Goal: Task Accomplishment & Management: Manage account settings

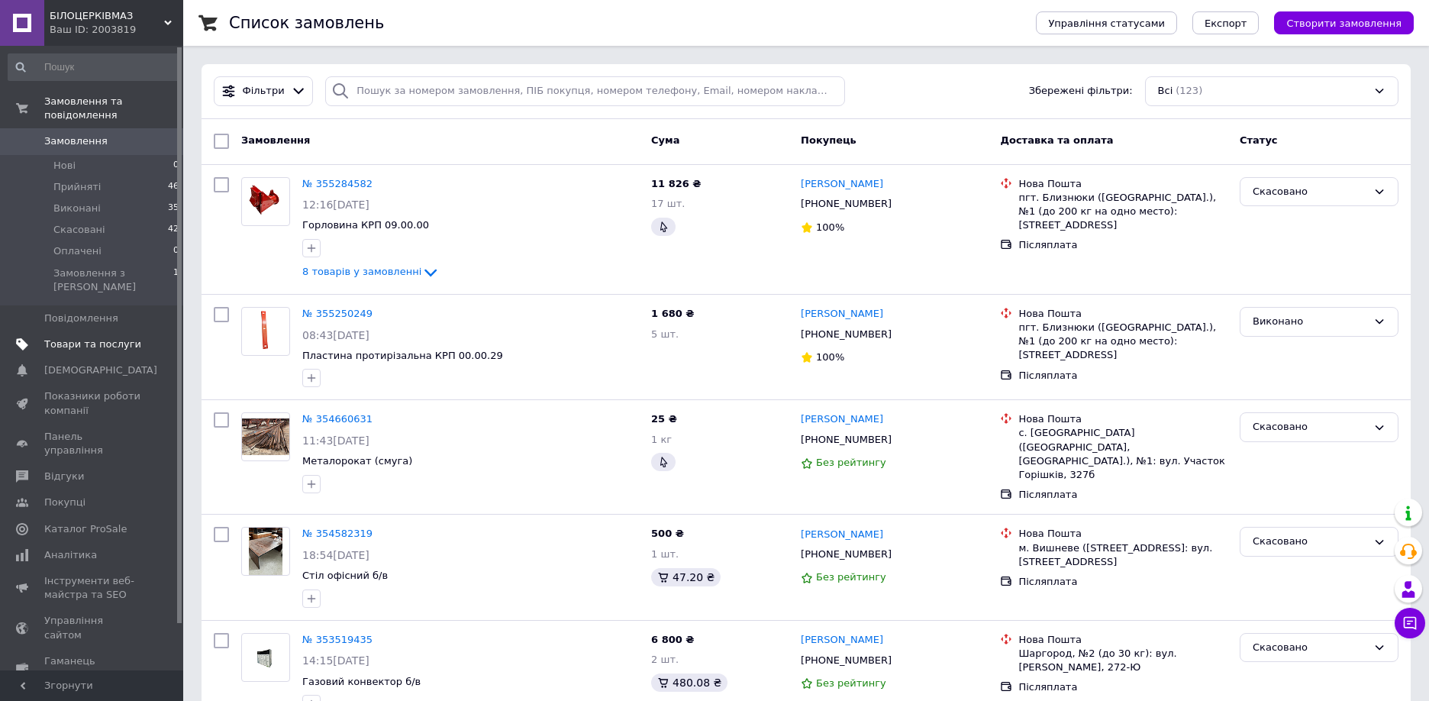
click at [72, 337] on span "Товари та послуги" at bounding box center [92, 344] width 97 height 14
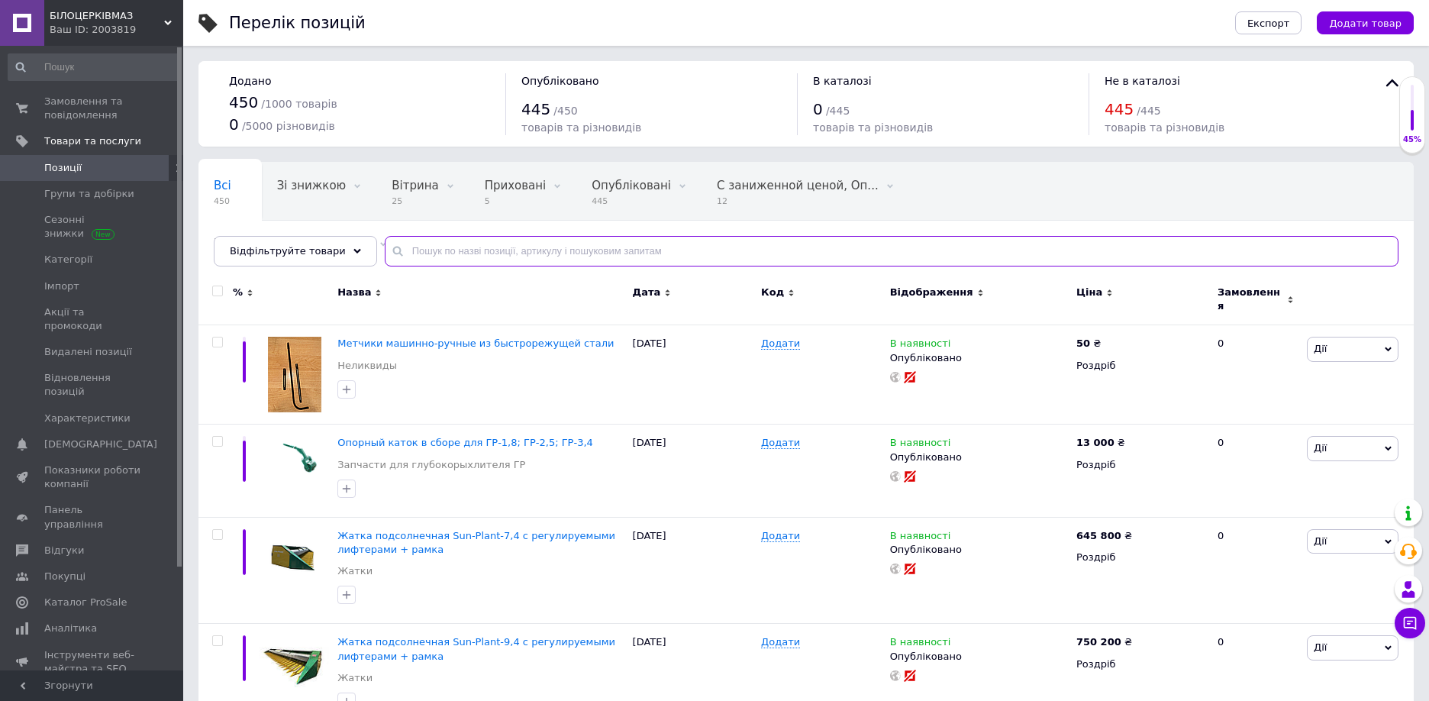
click at [447, 248] on input "text" at bounding box center [892, 251] width 1014 height 31
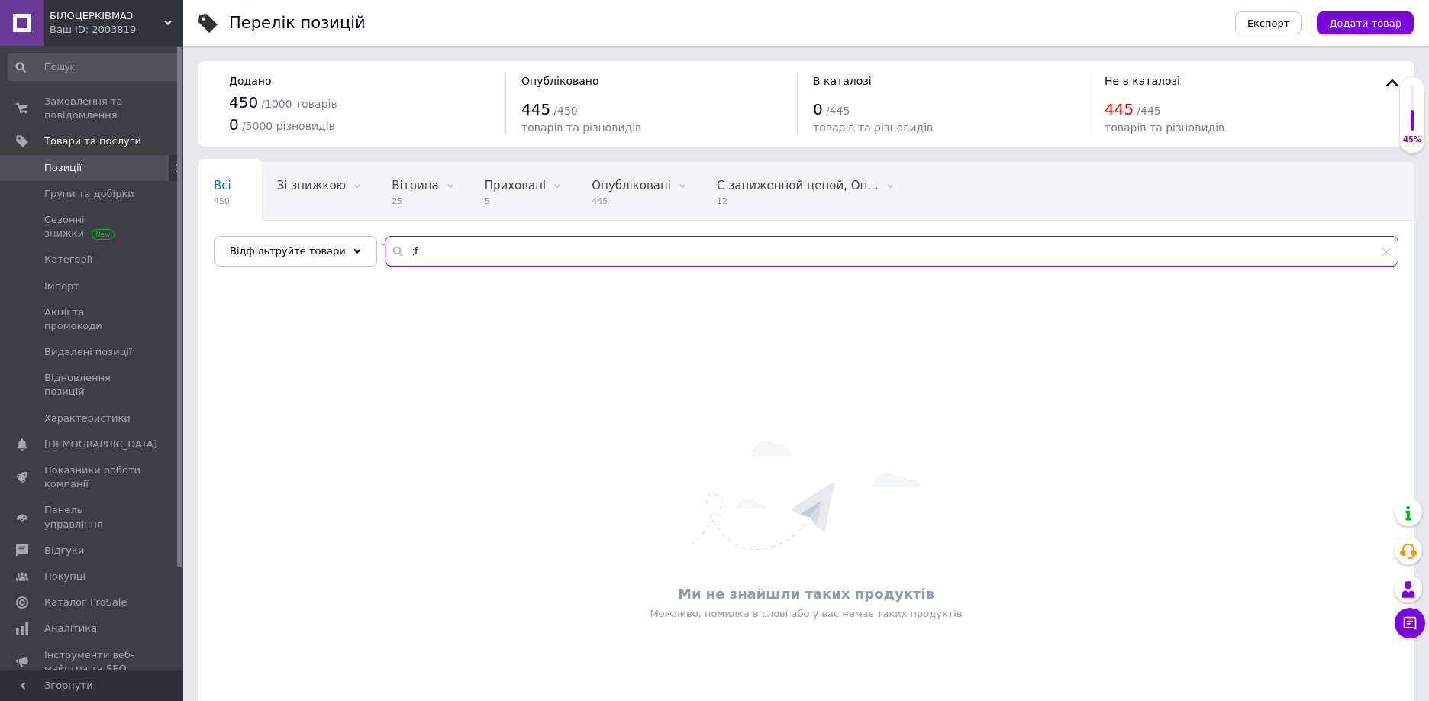
type input ";"
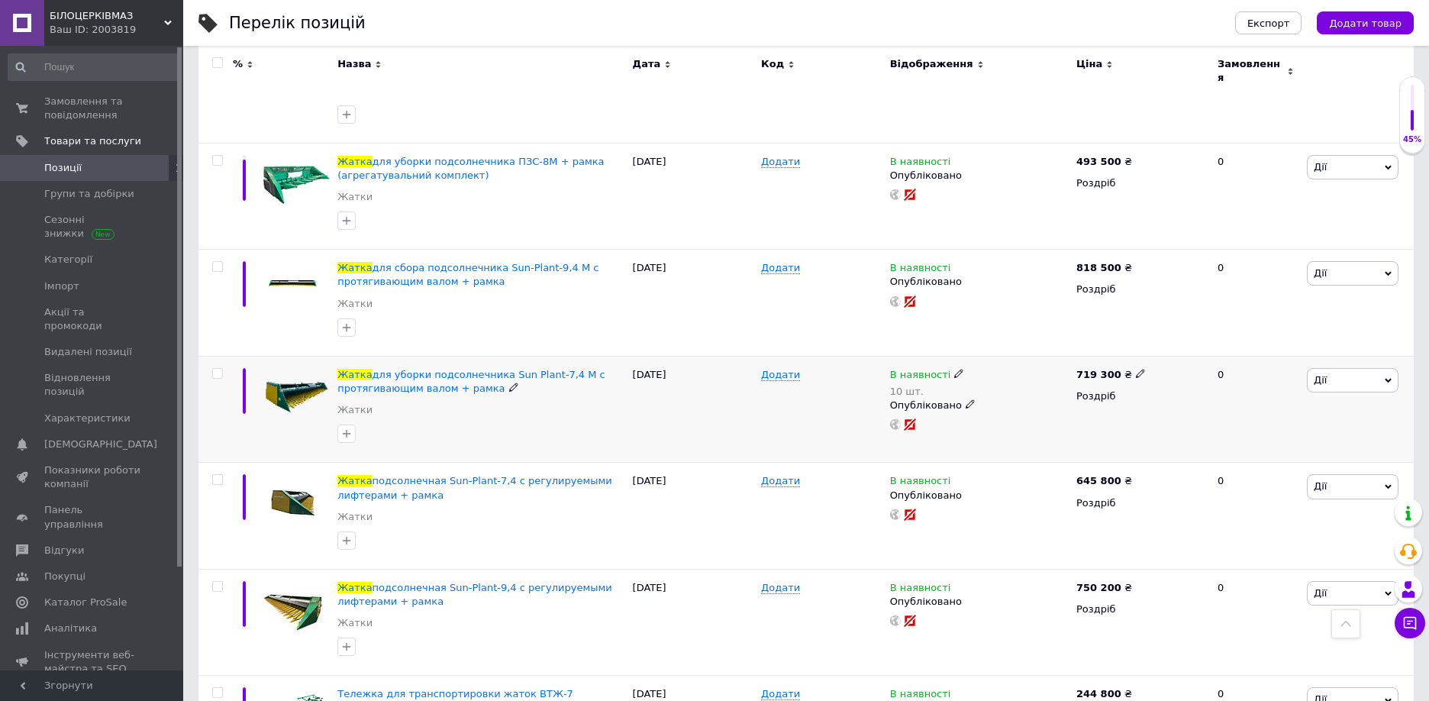
scroll to position [684, 0]
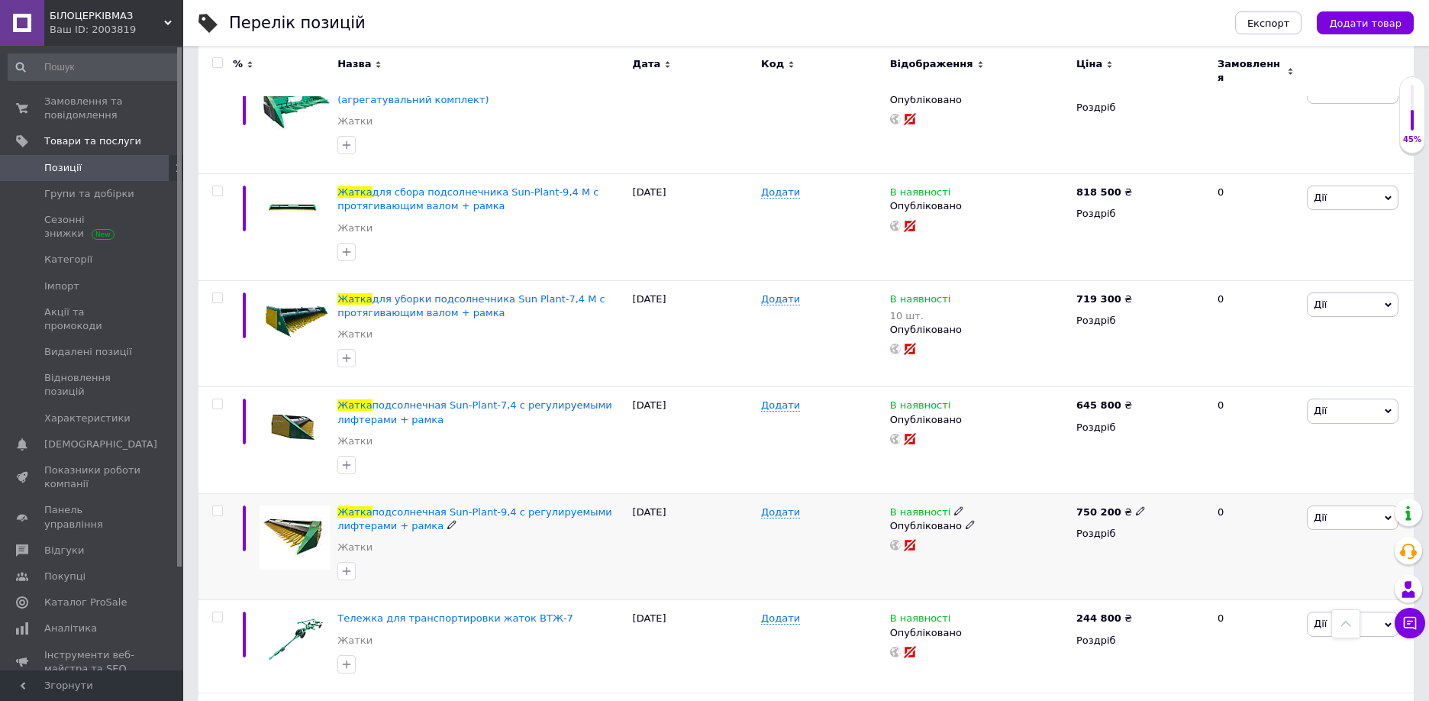
type input "жатка"
click at [1339, 505] on span "Дії" at bounding box center [1353, 517] width 92 height 24
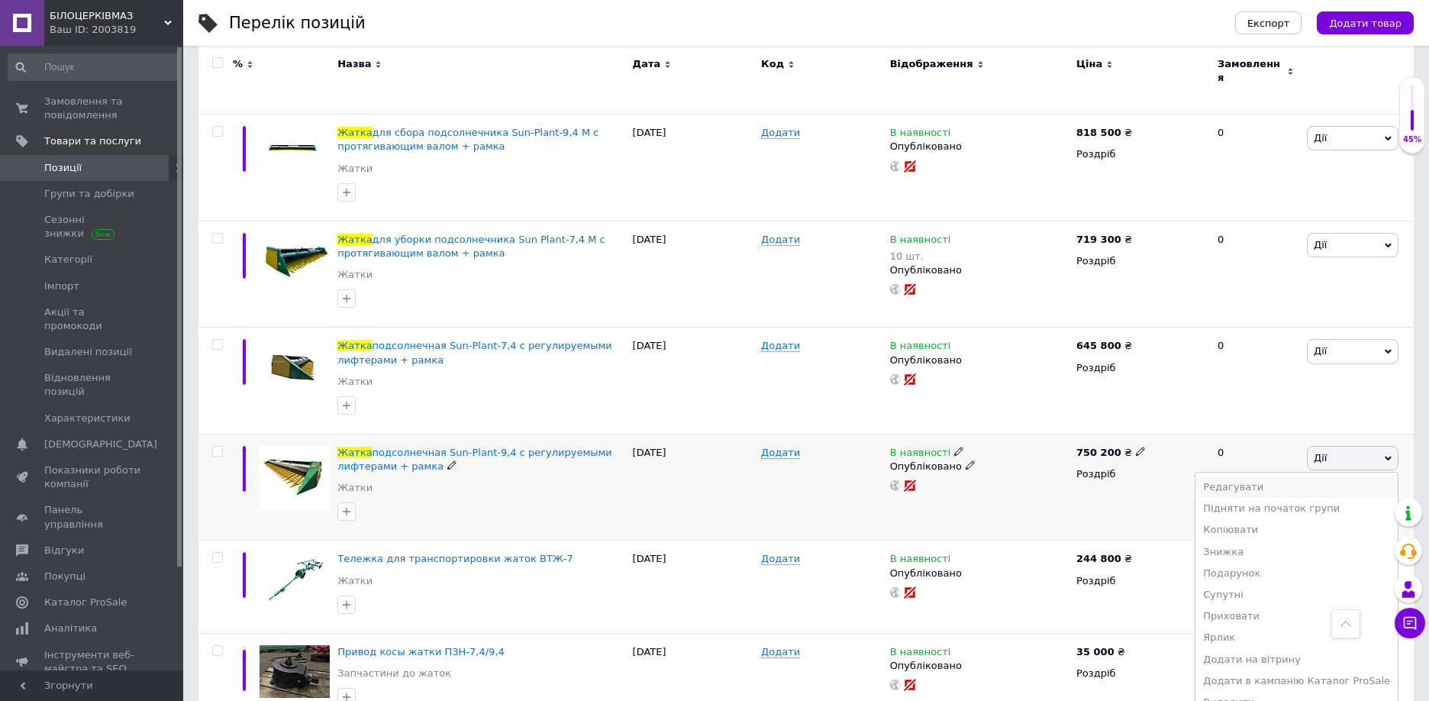
scroll to position [772, 0]
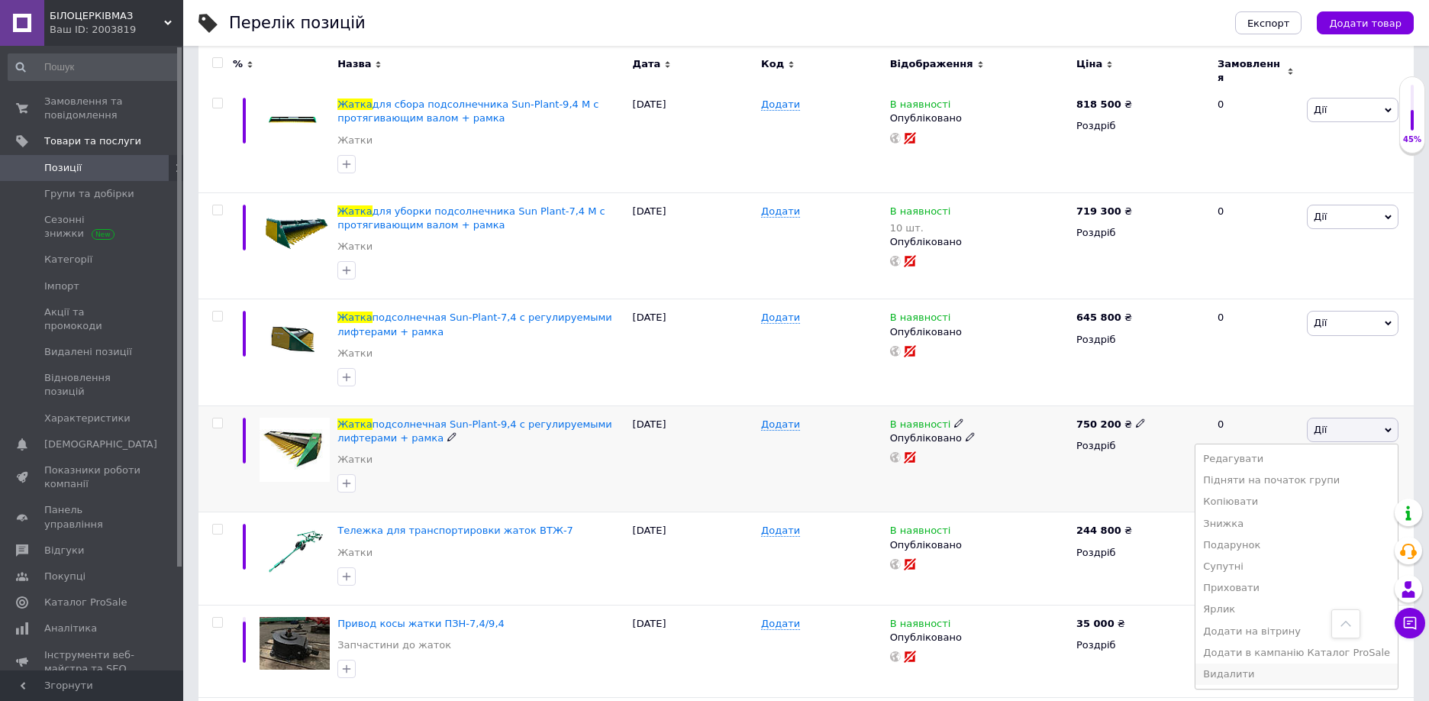
click at [1239, 663] on li "Видалити" at bounding box center [1296, 673] width 202 height 21
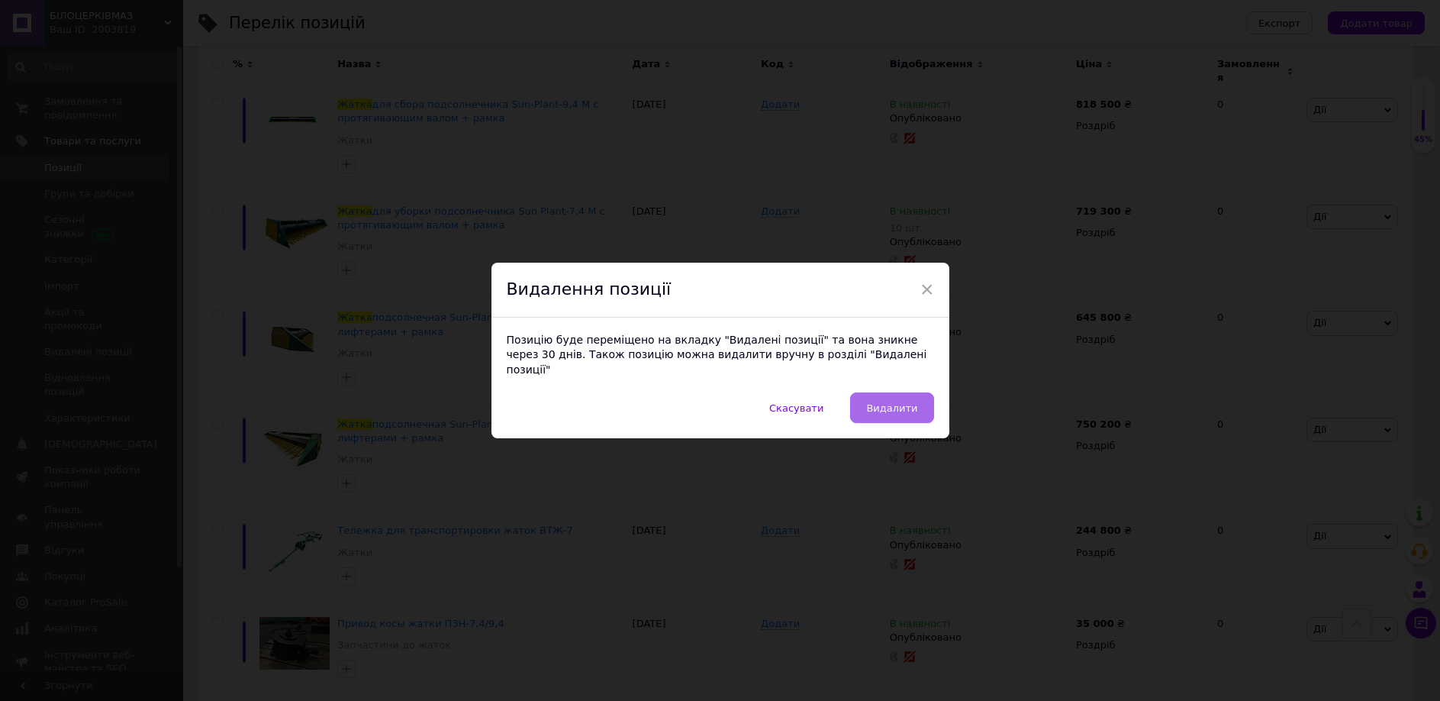
click at [904, 402] on span "Видалити" at bounding box center [891, 407] width 51 height 11
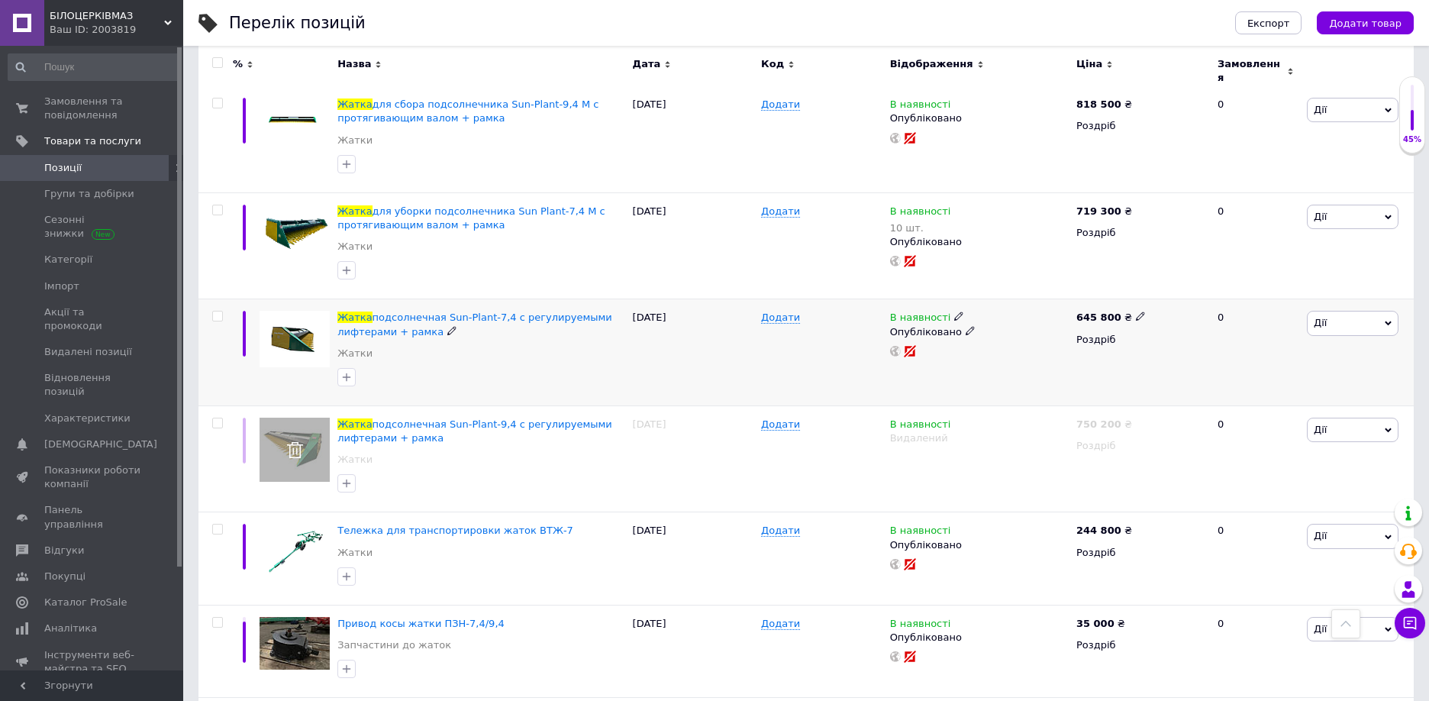
click at [1392, 311] on span "Дії" at bounding box center [1353, 323] width 92 height 24
click at [1246, 556] on li "Видалити" at bounding box center [1296, 566] width 202 height 21
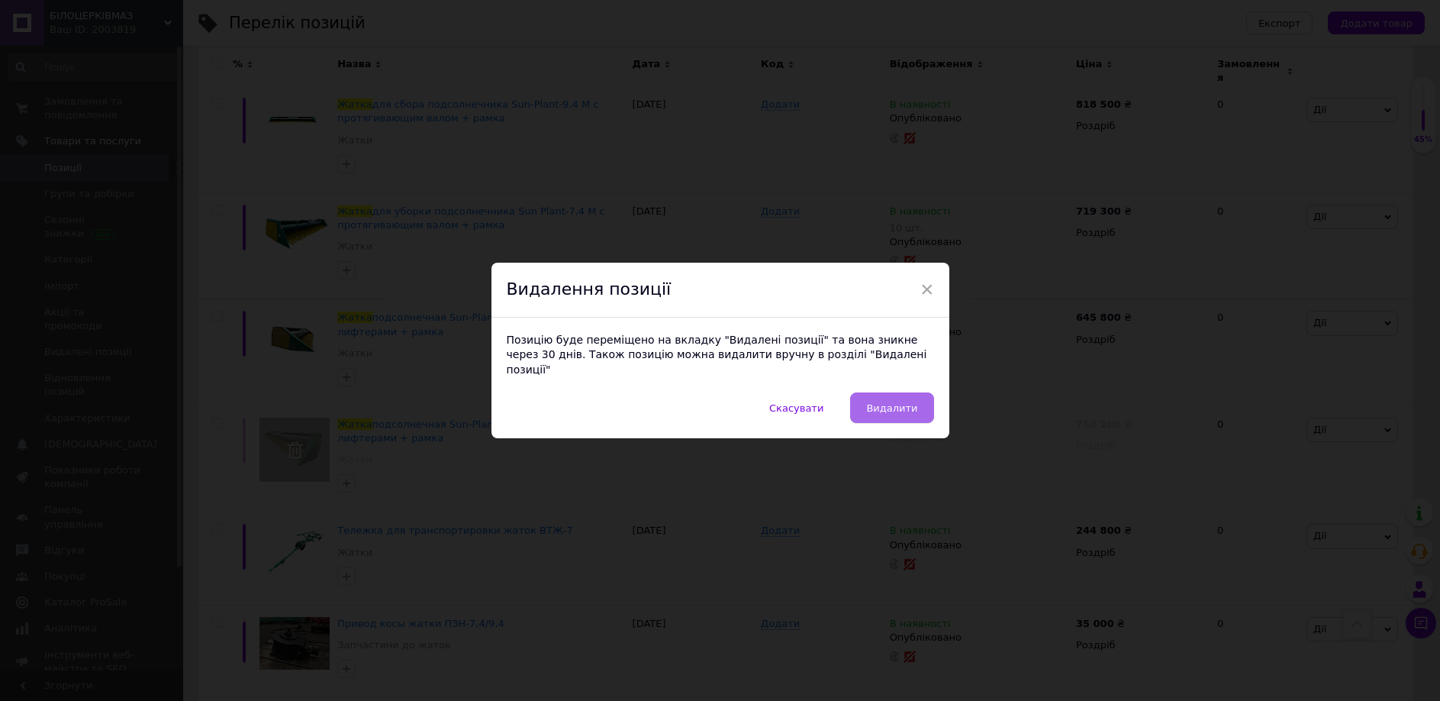
click at [889, 392] on button "Видалити" at bounding box center [891, 407] width 83 height 31
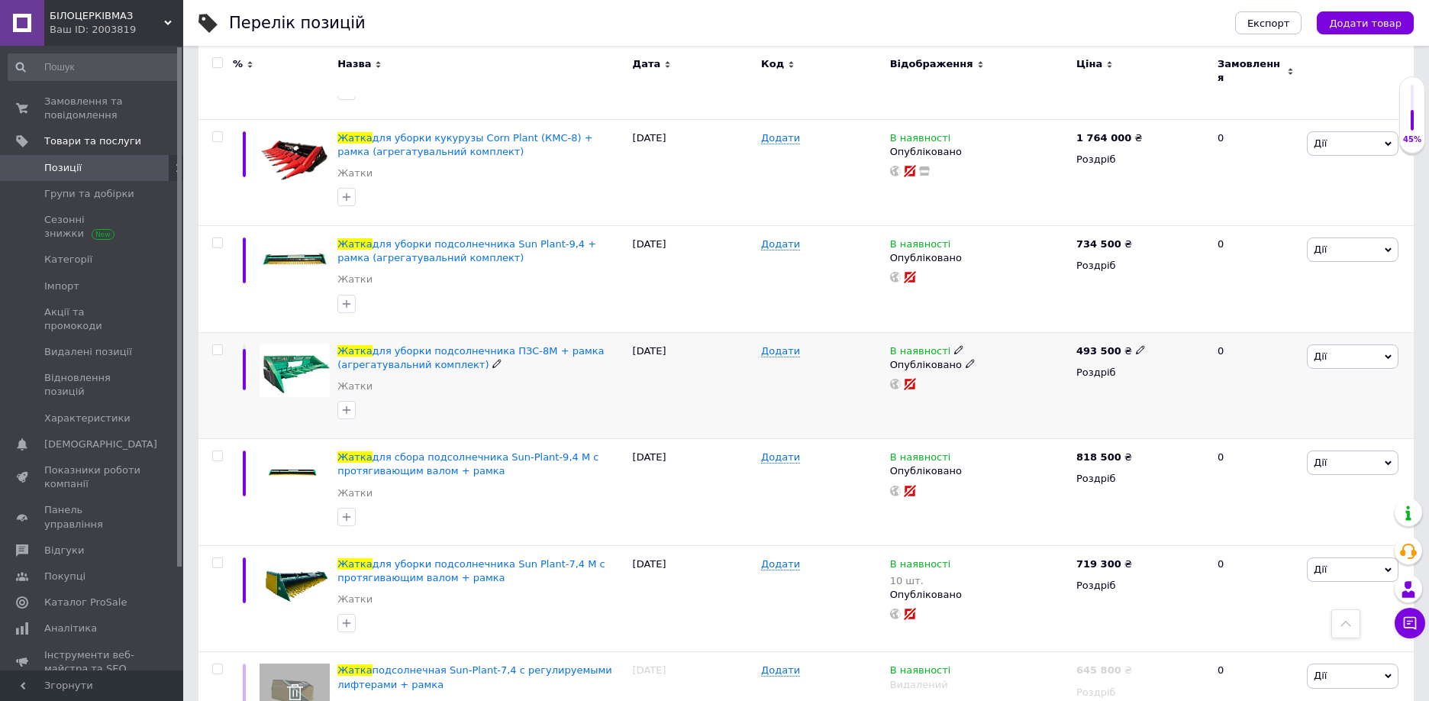
scroll to position [397, 0]
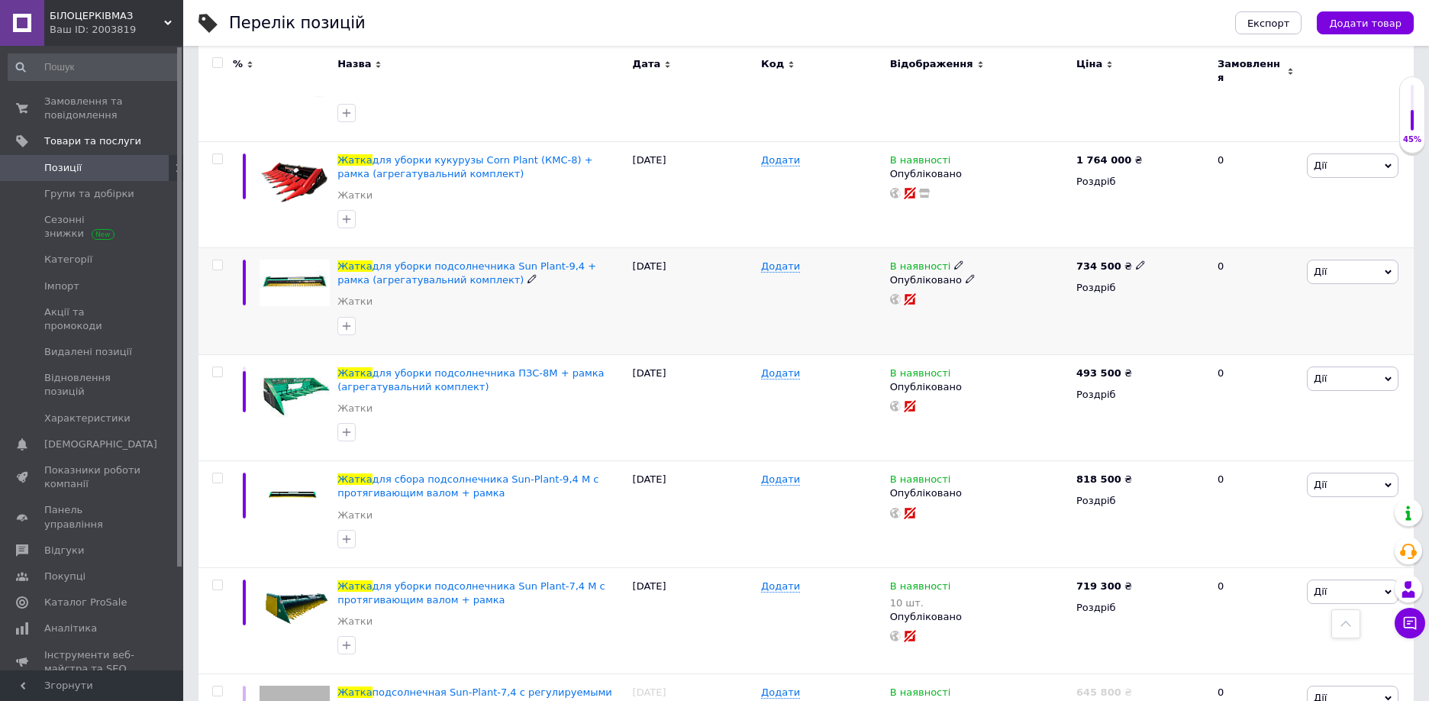
click at [1388, 269] on icon at bounding box center [1388, 272] width 7 height 7
click at [1250, 505] on li "Видалити" at bounding box center [1296, 515] width 202 height 21
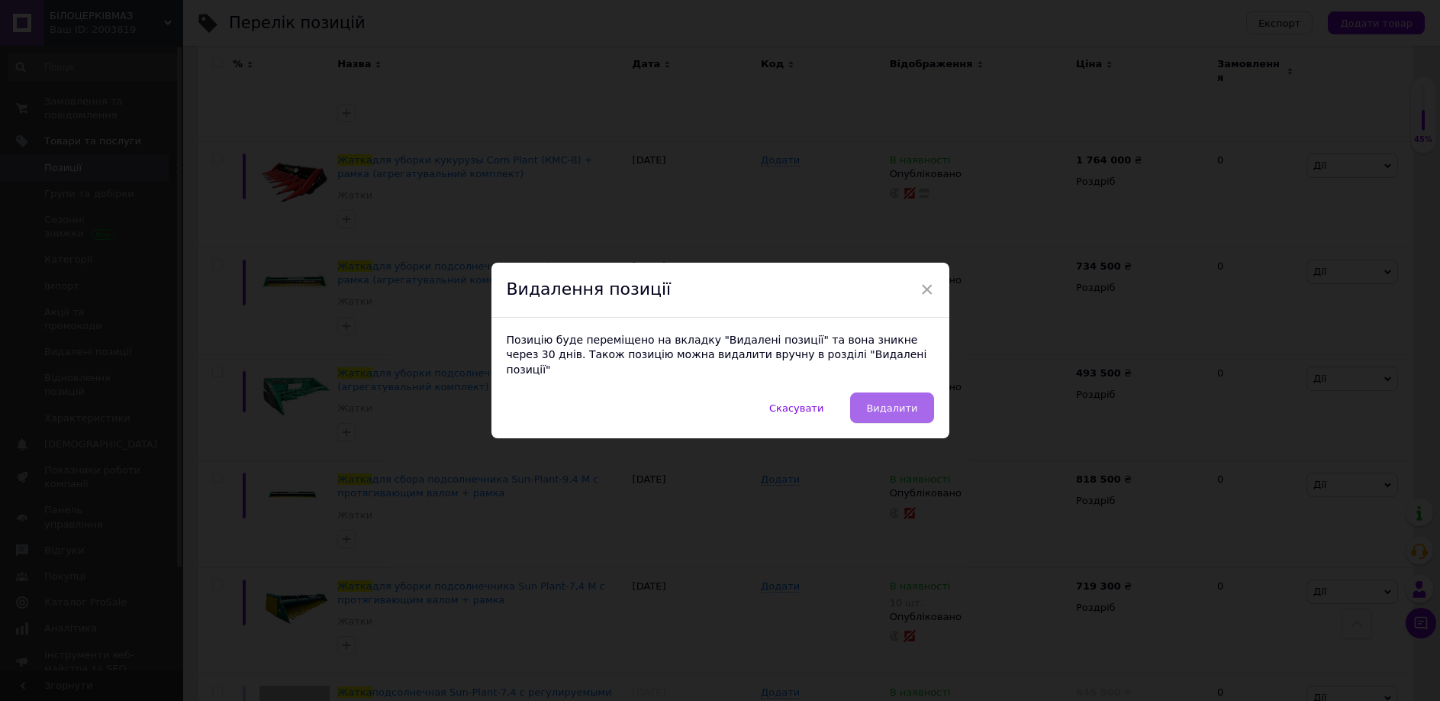
click at [879, 392] on button "Видалити" at bounding box center [891, 407] width 83 height 31
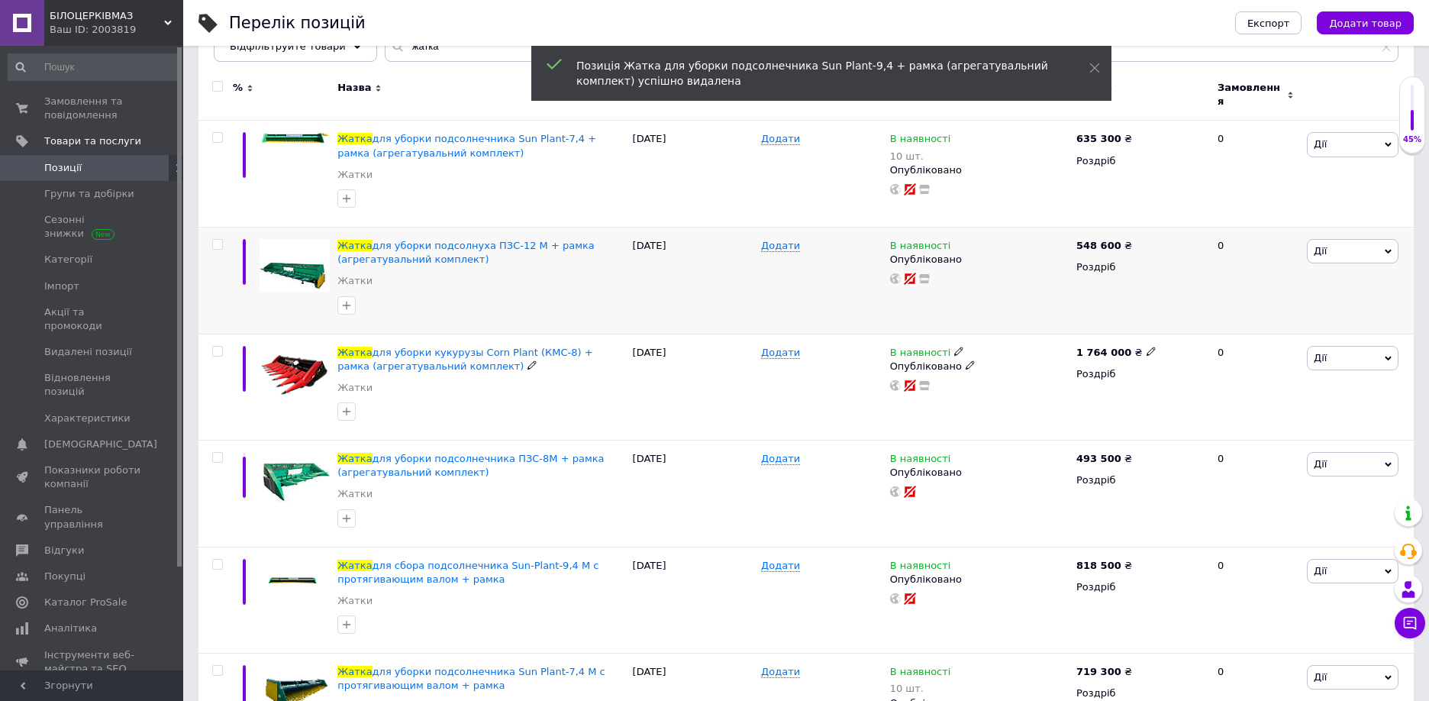
scroll to position [105, 0]
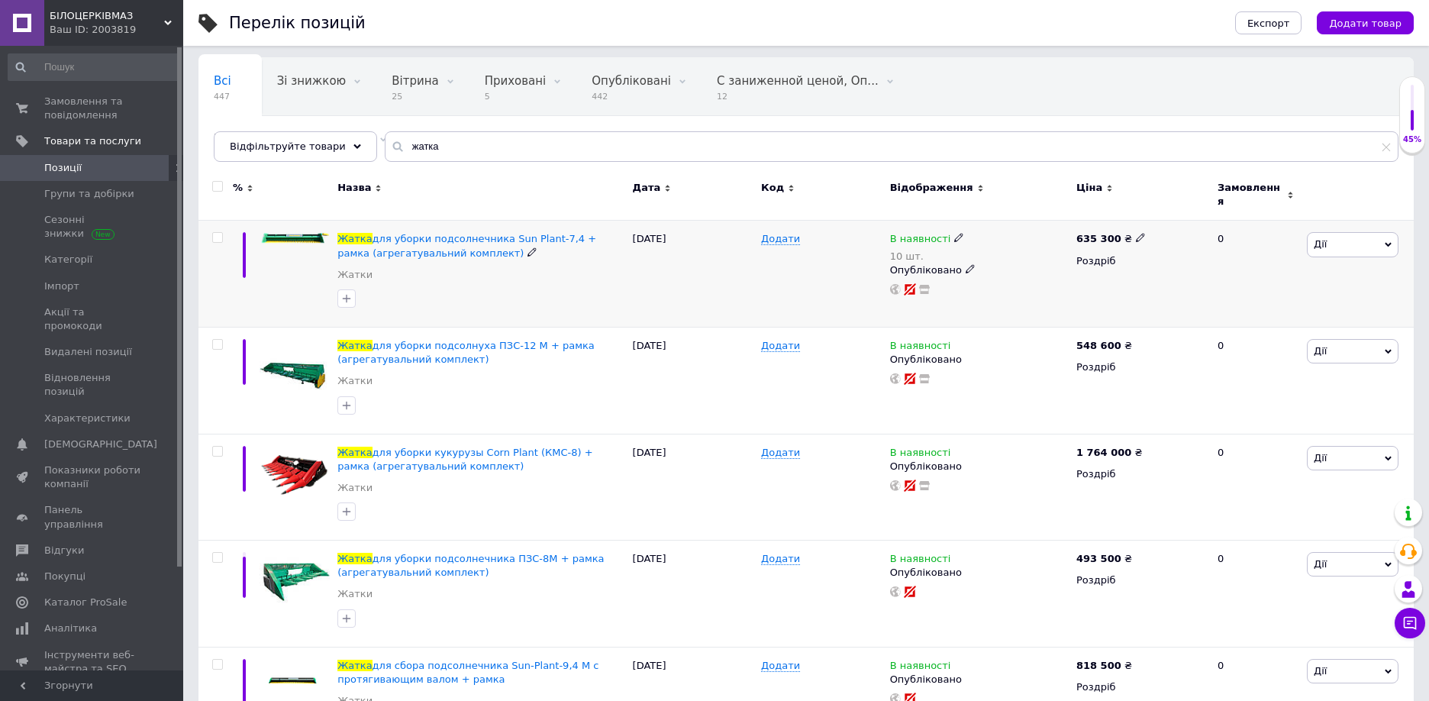
click at [1385, 241] on icon at bounding box center [1388, 244] width 7 height 7
click at [1260, 478] on li "Видалити" at bounding box center [1296, 488] width 202 height 21
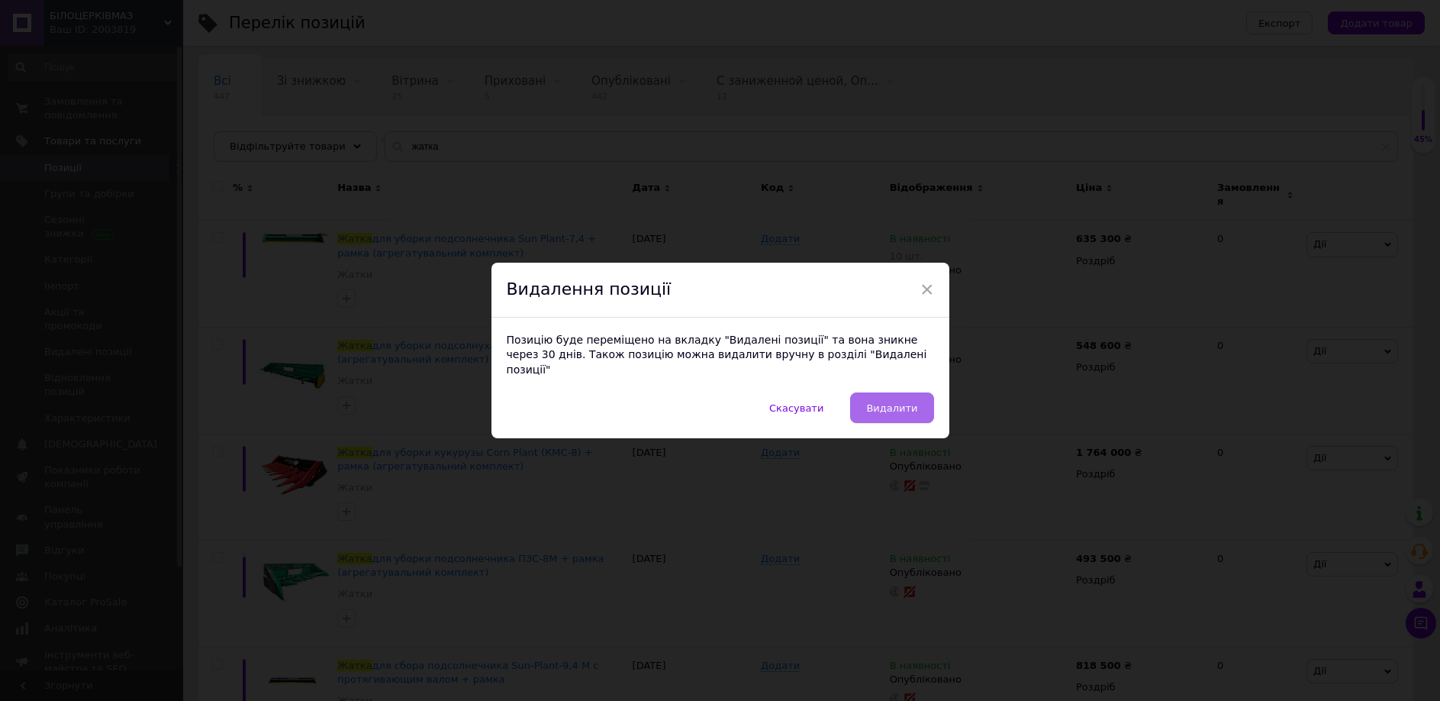
click at [892, 392] on button "Видалити" at bounding box center [891, 407] width 83 height 31
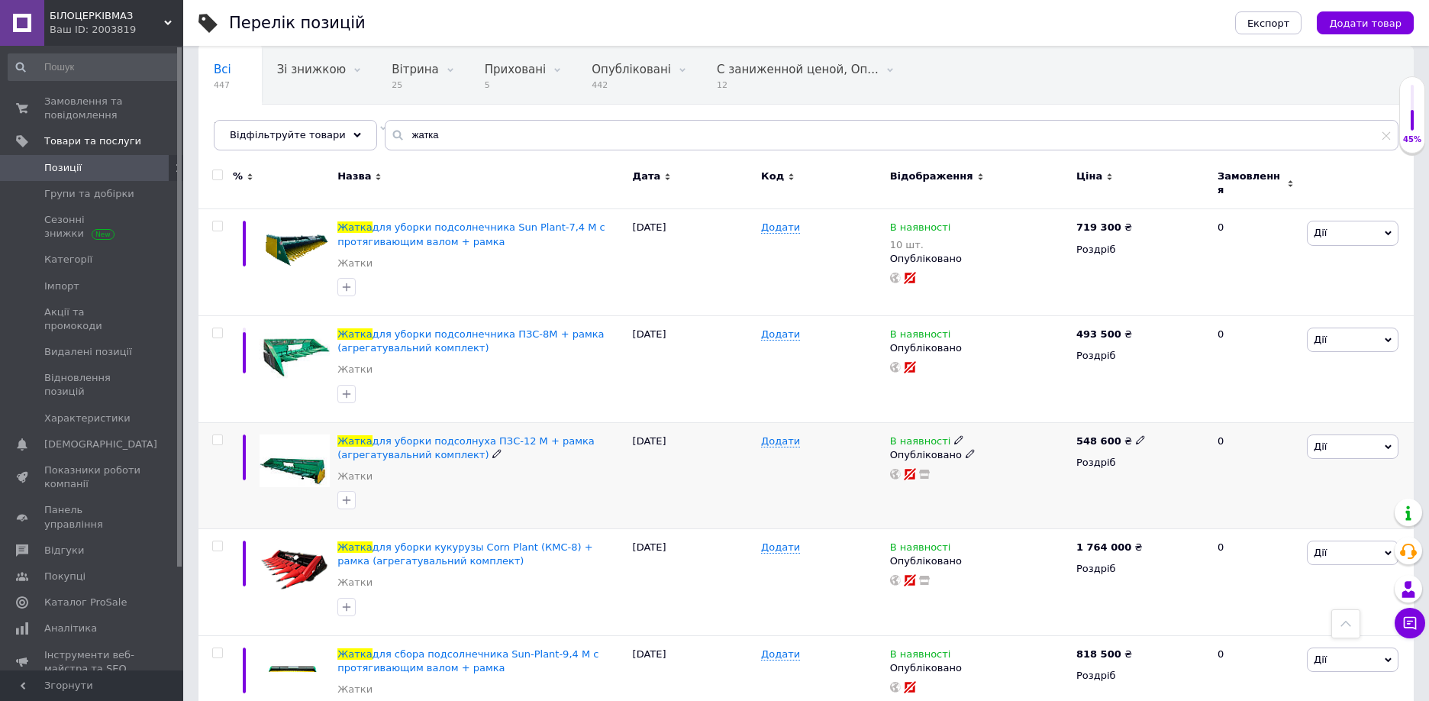
scroll to position [0, 0]
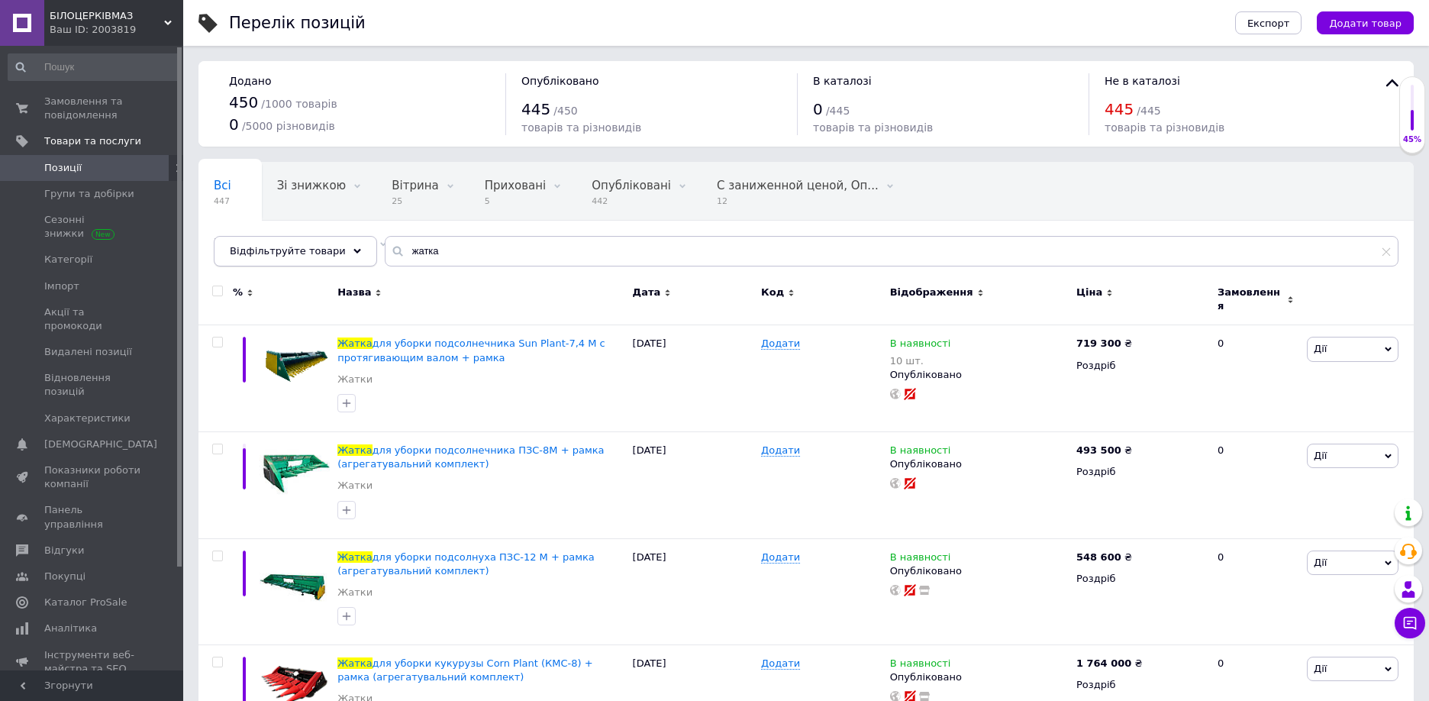
click at [334, 253] on span "Відфільтруйте товари" at bounding box center [288, 250] width 116 height 11
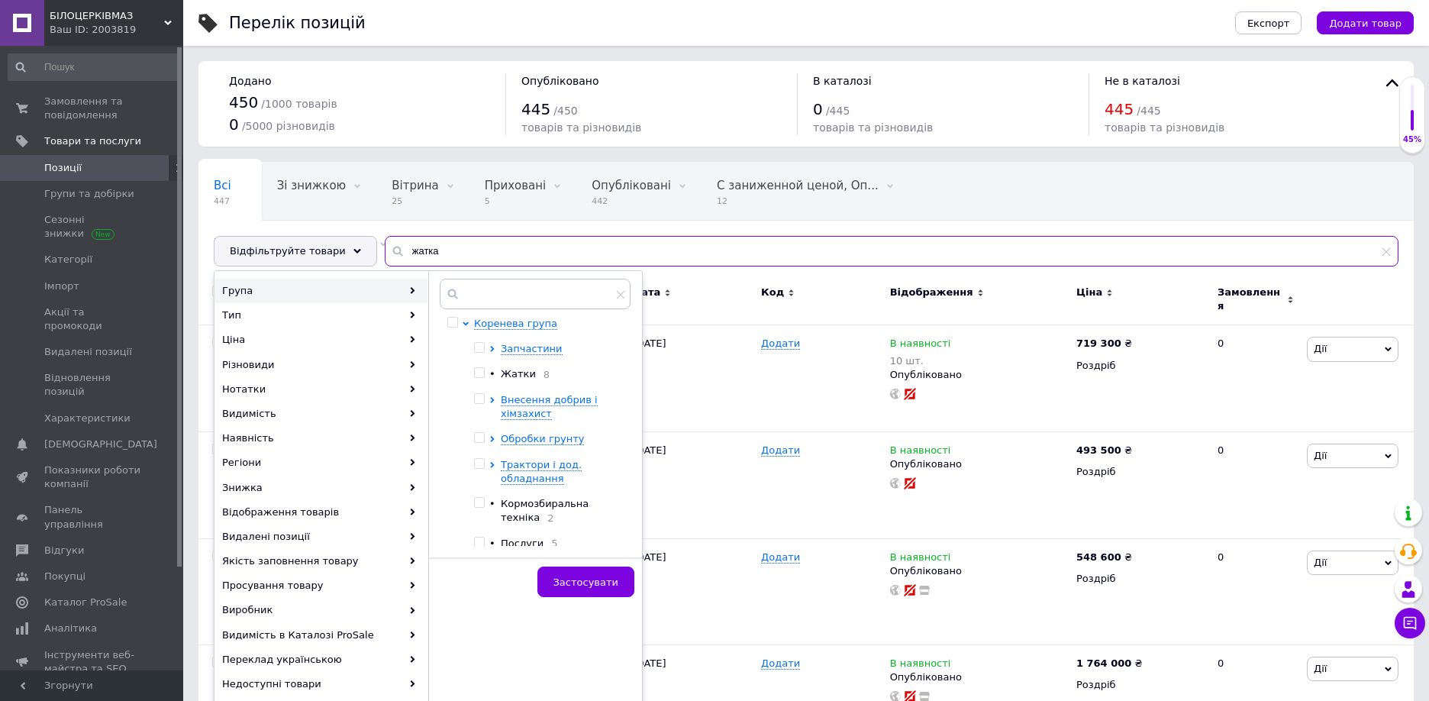
click at [488, 247] on input "жатка" at bounding box center [892, 251] width 1014 height 31
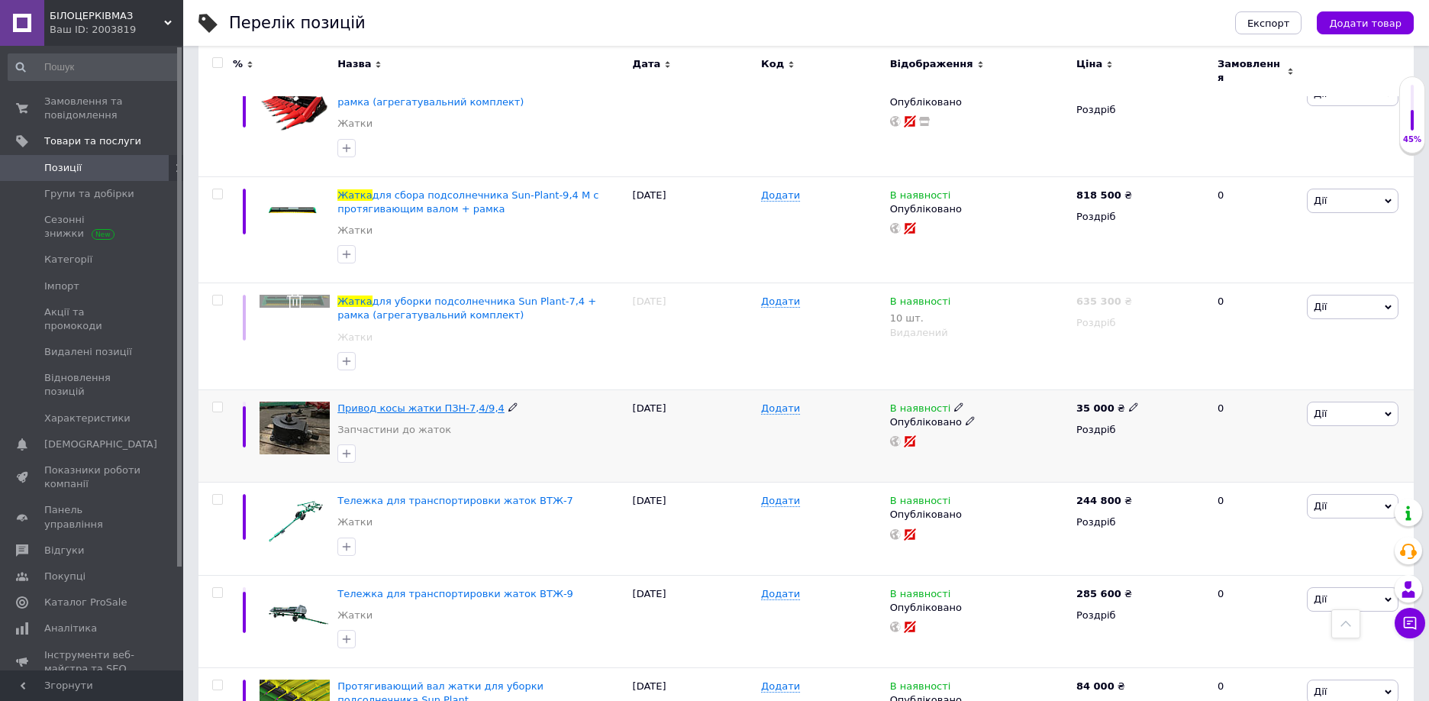
scroll to position [590, 0]
